Goal: Information Seeking & Learning: Learn about a topic

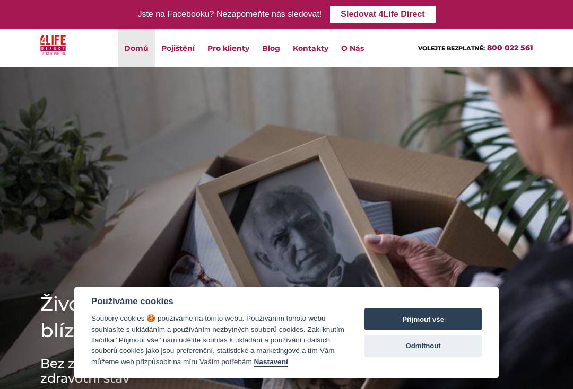
click at [394, 313] on button "Přijmout vše" at bounding box center [422, 319] width 117 height 22
checkbox input "true"
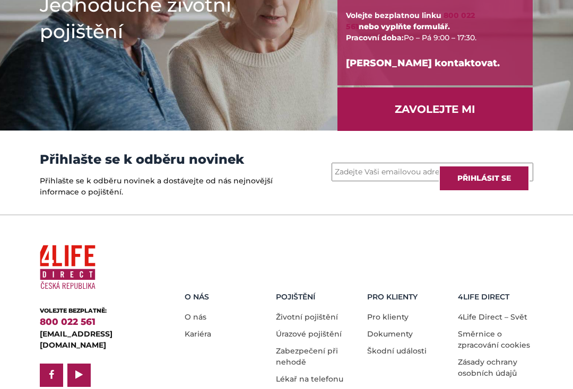
scroll to position [1490, 0]
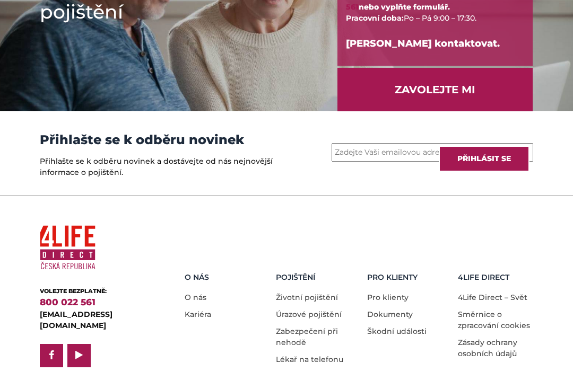
click at [283, 274] on h5 "Pojištění" at bounding box center [317, 278] width 83 height 9
click at [292, 274] on h5 "Pojištění" at bounding box center [317, 278] width 83 height 9
click at [289, 327] on link "Zabezpečení při nehodě" at bounding box center [307, 337] width 62 height 21
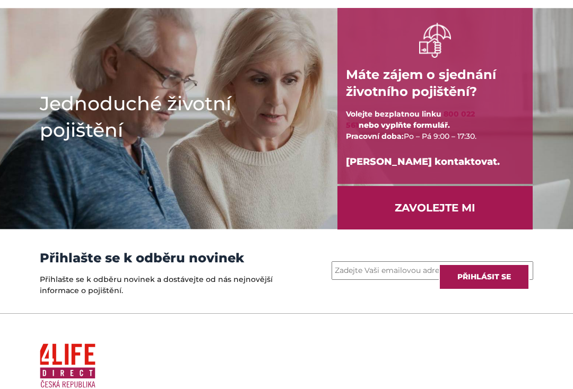
scroll to position [1372, 0]
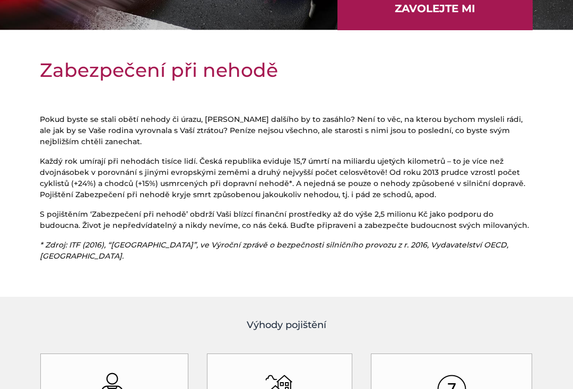
scroll to position [259, 0]
click at [68, 194] on p "Každý rok umírají při nehodách tisíce lidí. Česká republika eviduje 15,7 úmrtí …" at bounding box center [286, 178] width 493 height 45
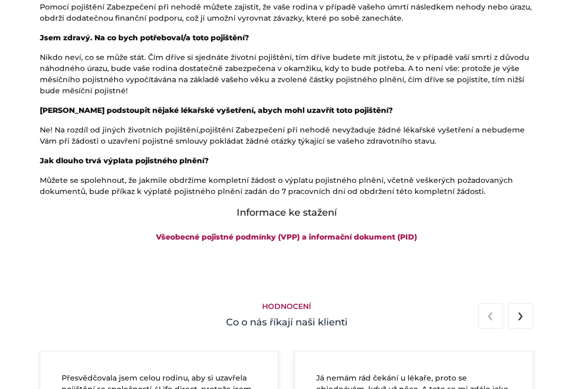
scroll to position [1052, 0]
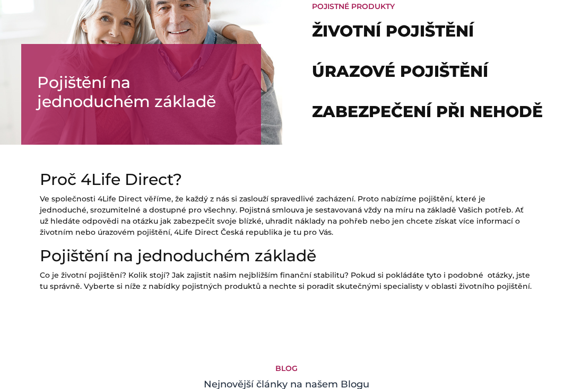
scroll to position [766, 0]
